Goal: Information Seeking & Learning: Find specific page/section

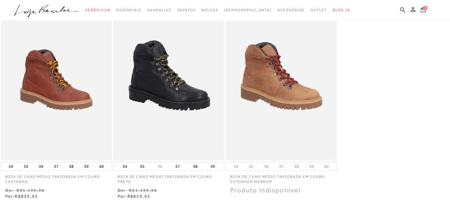
click at [401, 13] on link at bounding box center [402, 10] width 5 height 7
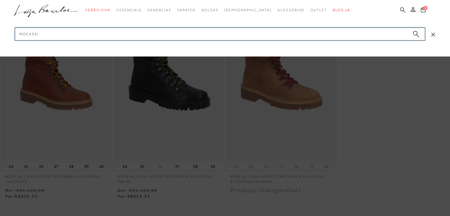
type input "mocassim"
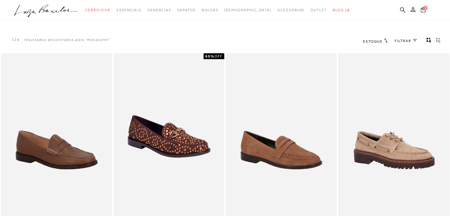
click at [372, 113] on img at bounding box center [394, 136] width 110 height 165
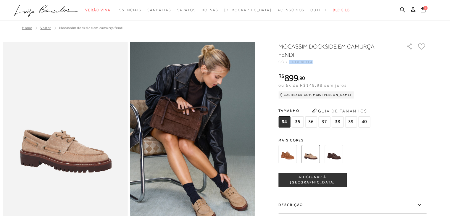
drag, startPoint x: 315, startPoint y: 62, endPoint x: 294, endPoint y: 61, distance: 21.0
click at [293, 62] on span "141000014" at bounding box center [301, 62] width 24 height 4
copy span "141000014"
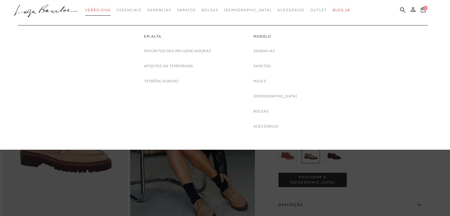
click at [111, 11] on span "Verão Viva" at bounding box center [97, 10] width 25 height 4
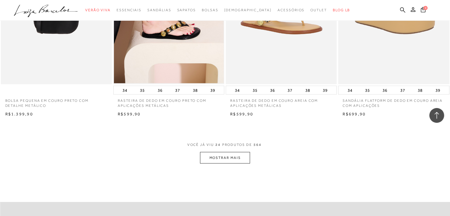
scroll to position [1243, 0]
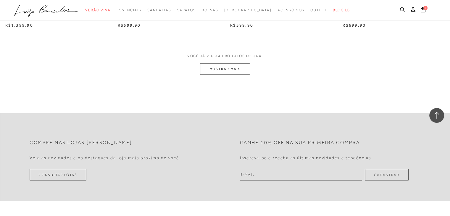
click at [233, 63] on button "MOSTRAR MAIS" at bounding box center [225, 69] width 50 height 12
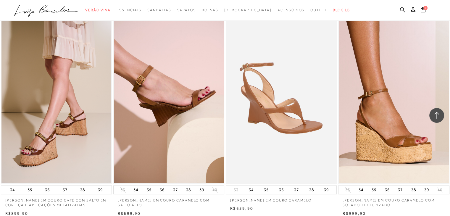
scroll to position [1687, 0]
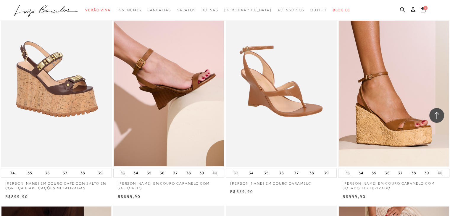
click at [59, 123] on img at bounding box center [56, 84] width 110 height 167
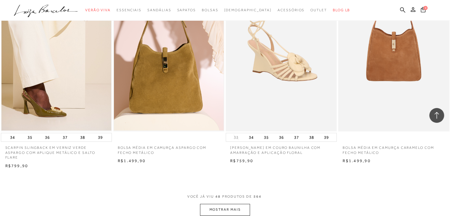
scroll to position [2368, 0]
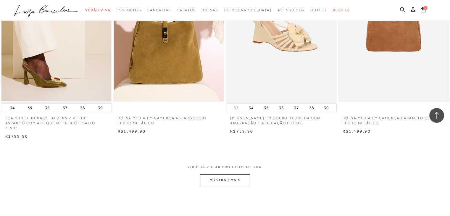
click at [236, 178] on button "MOSTRAR MAIS" at bounding box center [225, 180] width 50 height 12
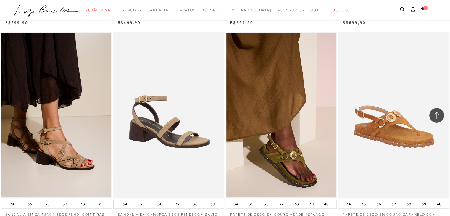
scroll to position [2694, 0]
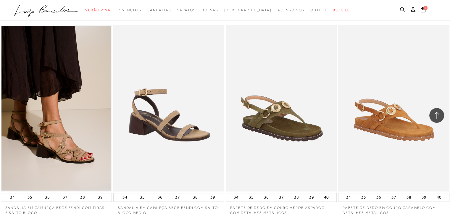
click at [252, 131] on img at bounding box center [281, 108] width 110 height 167
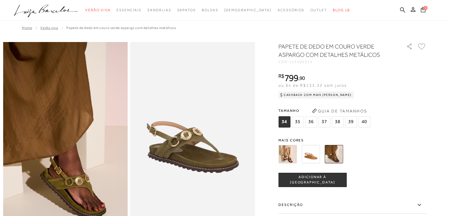
click at [297, 155] on img at bounding box center [288, 154] width 18 height 18
click at [286, 161] on img at bounding box center [288, 154] width 18 height 18
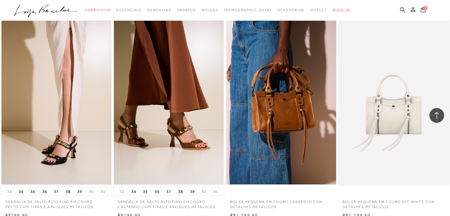
scroll to position [3316, 0]
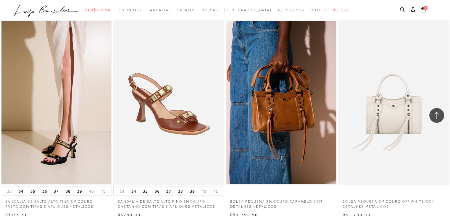
click at [181, 90] on img at bounding box center [169, 101] width 110 height 167
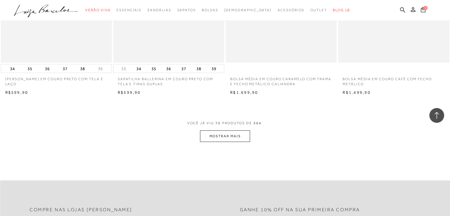
scroll to position [3677, 0]
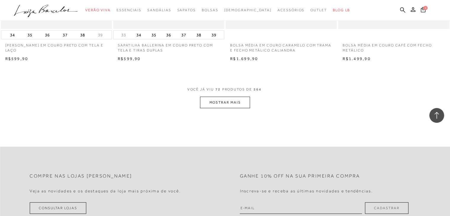
click at [227, 101] on button "MOSTRAR MAIS" at bounding box center [225, 103] width 50 height 12
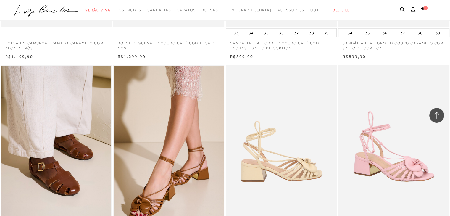
scroll to position [3914, 0]
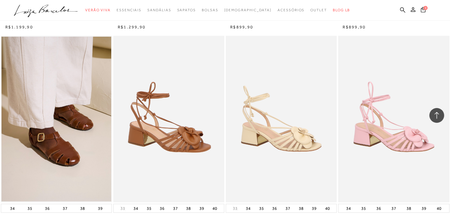
click at [158, 118] on img at bounding box center [169, 119] width 110 height 167
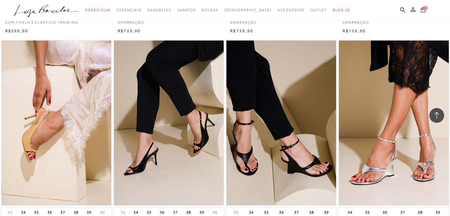
scroll to position [4121, 0]
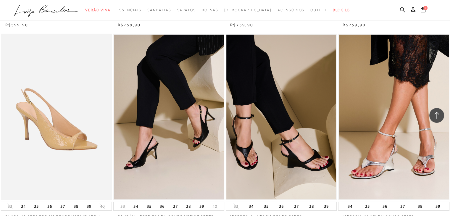
drag, startPoint x: 181, startPoint y: 136, endPoint x: 80, endPoint y: 135, distance: 101.0
click at [80, 135] on ul at bounding box center [56, 117] width 110 height 165
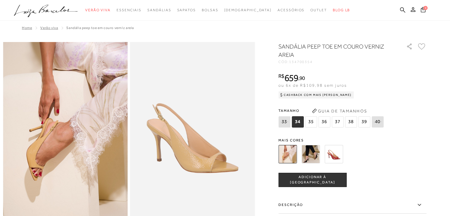
click at [320, 155] on img at bounding box center [311, 154] width 18 height 18
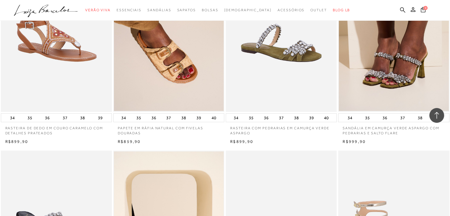
scroll to position [4321, 0]
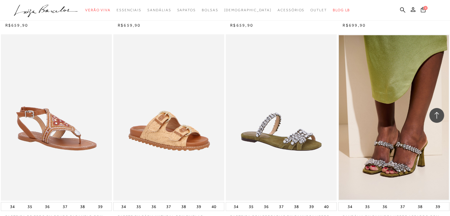
click at [160, 112] on img at bounding box center [169, 117] width 110 height 167
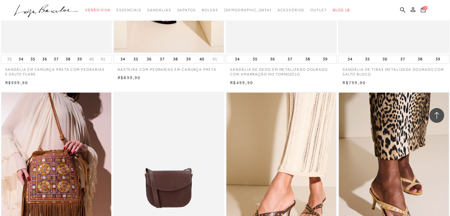
scroll to position [4706, 0]
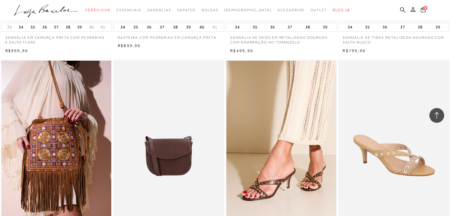
click at [392, 152] on img at bounding box center [394, 143] width 110 height 167
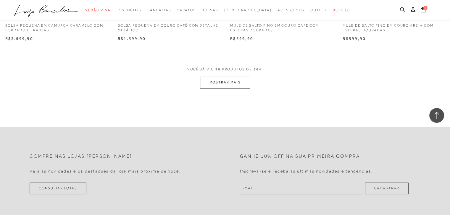
scroll to position [4930, 0]
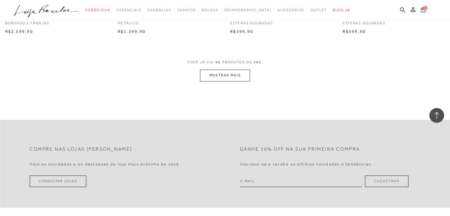
click at [209, 71] on button "MOSTRAR MAIS" at bounding box center [225, 76] width 50 height 12
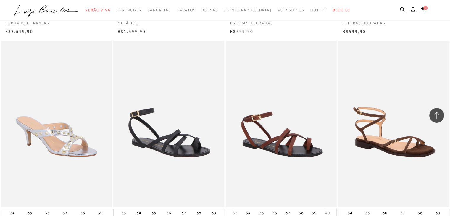
click at [383, 127] on img at bounding box center [394, 124] width 110 height 167
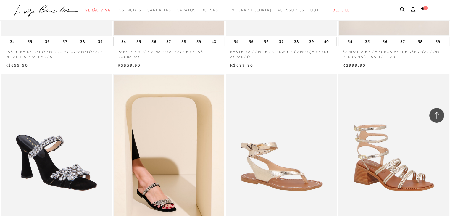
scroll to position [4575, 0]
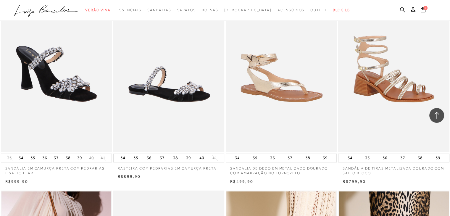
click at [176, 100] on img at bounding box center [169, 68] width 110 height 167
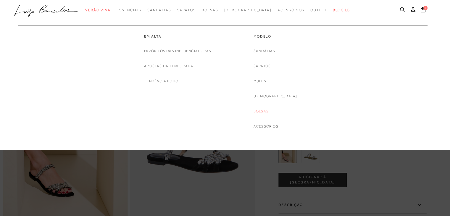
click at [269, 113] on link "Bolsas" at bounding box center [261, 111] width 15 height 6
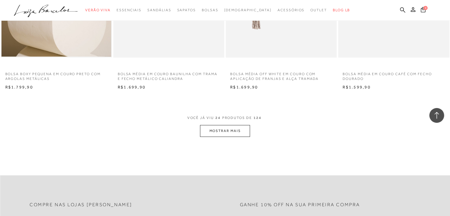
scroll to position [1214, 0]
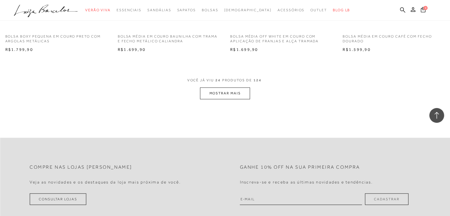
click at [222, 93] on button "MOSTRAR MAIS" at bounding box center [225, 94] width 50 height 12
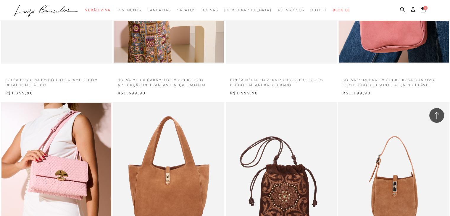
scroll to position [1658, 0]
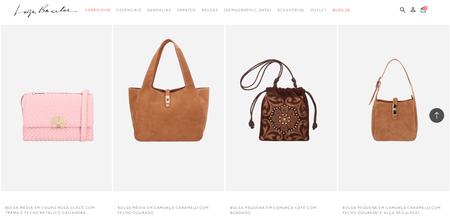
click at [78, 100] on img at bounding box center [56, 108] width 110 height 167
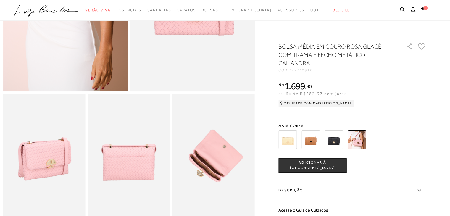
scroll to position [148, 0]
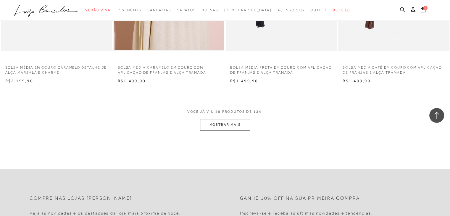
scroll to position [2428, 0]
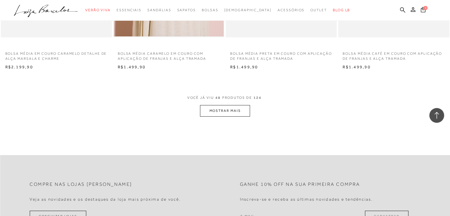
click at [219, 113] on button "MOSTRAR MAIS" at bounding box center [225, 111] width 50 height 12
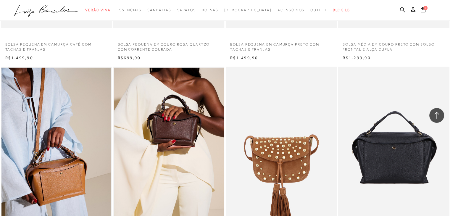
scroll to position [3464, 0]
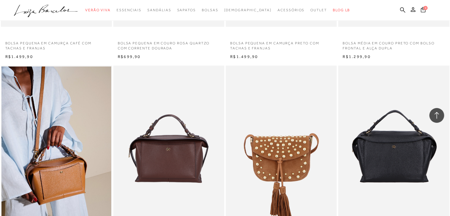
click at [180, 113] on img at bounding box center [169, 149] width 110 height 167
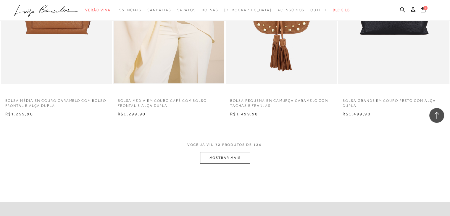
scroll to position [3671, 0]
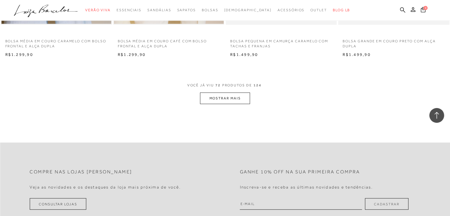
click at [224, 100] on button "MOSTRAR MAIS" at bounding box center [225, 99] width 50 height 12
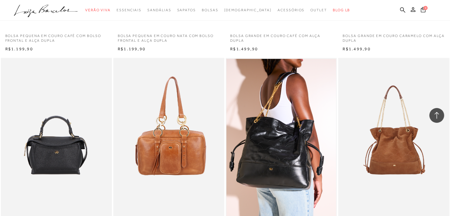
scroll to position [3879, 0]
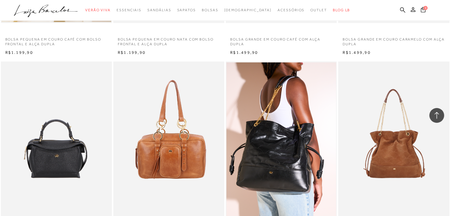
click at [386, 151] on img at bounding box center [394, 145] width 110 height 167
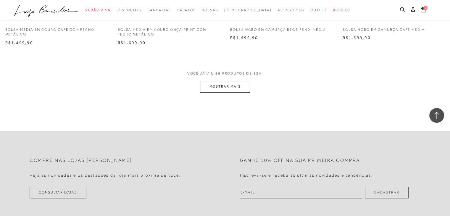
scroll to position [4920, 0]
click at [219, 88] on button "MOSTRAR MAIS" at bounding box center [225, 87] width 50 height 12
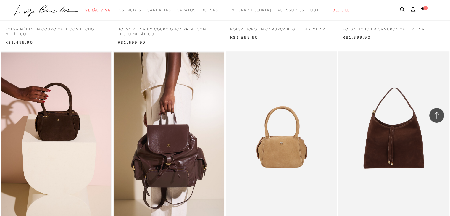
click at [299, 123] on img at bounding box center [281, 135] width 110 height 167
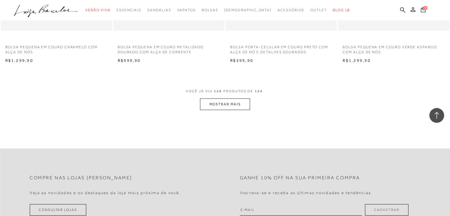
scroll to position [6193, 0]
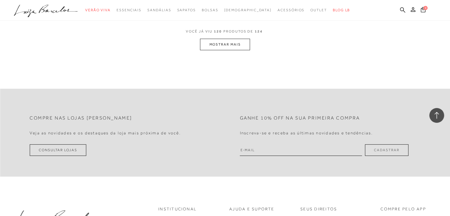
click at [221, 43] on button "MOSTRAR MAIS" at bounding box center [225, 45] width 50 height 12
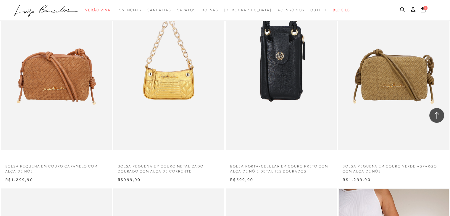
scroll to position [5952, 0]
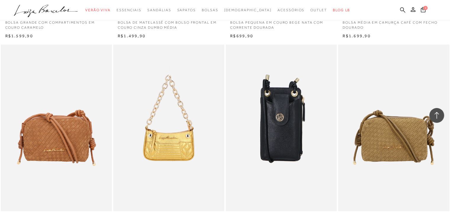
click at [402, 10] on icon at bounding box center [402, 9] width 5 height 5
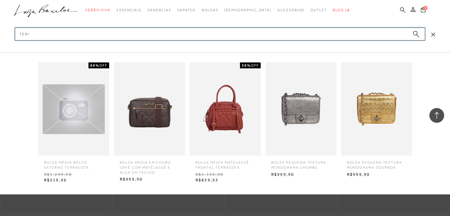
type input "TENIS"
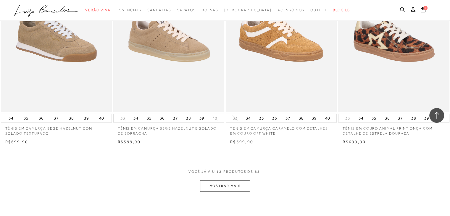
scroll to position [563, 0]
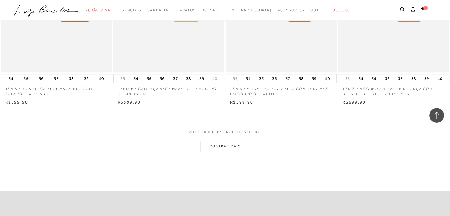
click at [215, 149] on button "MOSTRAR MAIS" at bounding box center [225, 147] width 50 height 12
click at [214, 149] on button "MOSTRAR MAIS" at bounding box center [225, 147] width 50 height 12
click at [212, 146] on button "MOSTRAR MAIS" at bounding box center [225, 147] width 50 height 12
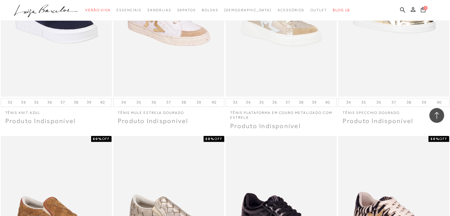
scroll to position [947, 0]
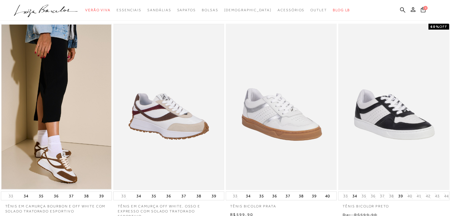
click at [186, 99] on img at bounding box center [169, 107] width 110 height 165
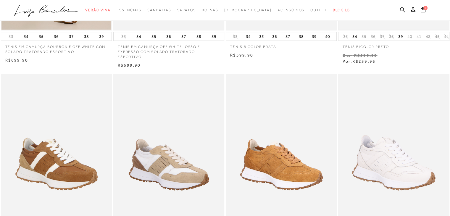
scroll to position [207, 0]
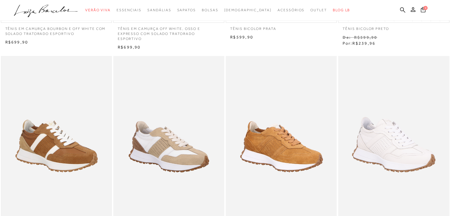
click at [64, 140] on img at bounding box center [56, 139] width 110 height 165
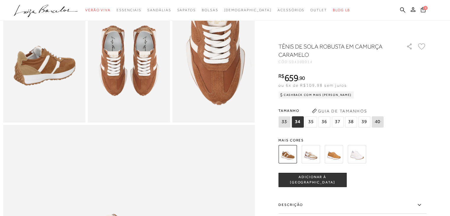
scroll to position [296, 0]
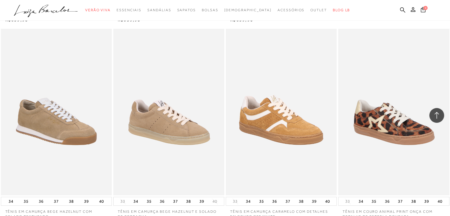
scroll to position [474, 0]
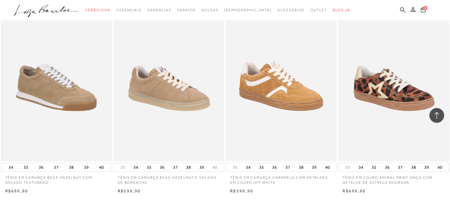
click at [74, 97] on img at bounding box center [56, 78] width 110 height 165
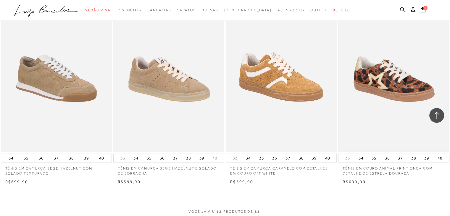
scroll to position [549, 0]
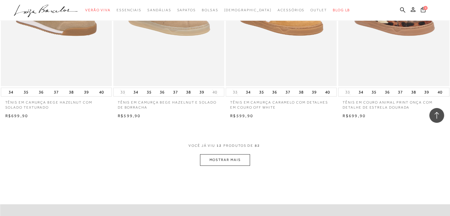
click at [224, 159] on button "MOSTRAR MAIS" at bounding box center [225, 160] width 50 height 12
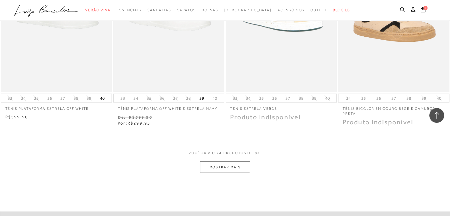
scroll to position [1259, 0]
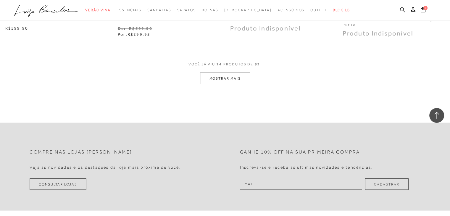
click at [401, 9] on icon at bounding box center [402, 10] width 5 height 6
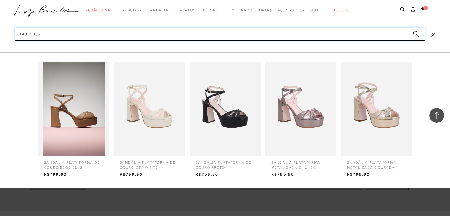
type input "14050003"
click at [94, 133] on img at bounding box center [73, 108] width 71 height 93
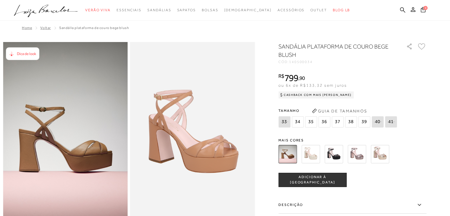
drag, startPoint x: 314, startPoint y: 63, endPoint x: 302, endPoint y: 65, distance: 12.0
click at [302, 64] on div "SANDÁLIA PLATAFORMA DE COURO BEGE BLUSH CÓD: 140500034 × É necessário seleciona…" at bounding box center [353, 174] width 148 height 264
drag, startPoint x: 293, startPoint y: 63, endPoint x: 312, endPoint y: 65, distance: 19.6
click at [312, 65] on div "SANDÁLIA PLATAFORMA DE COURO BEGE BLUSH CÓD: 140500034 × É necessário seleciona…" at bounding box center [353, 174] width 148 height 264
copy span "14050003"
